Goal: Navigation & Orientation: Find specific page/section

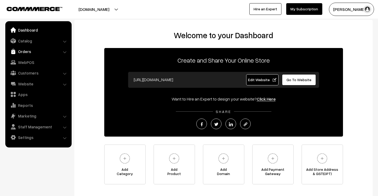
click at [36, 54] on link "Orders" at bounding box center [38, 52] width 63 height 10
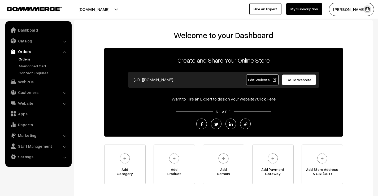
click at [28, 60] on link "Orders" at bounding box center [43, 59] width 52 height 6
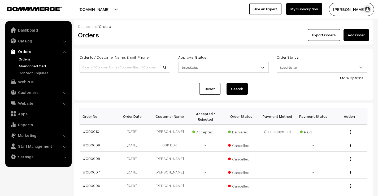
click at [31, 65] on link "Abandoned Cart" at bounding box center [43, 66] width 52 height 6
